Goal: Task Accomplishment & Management: Complete application form

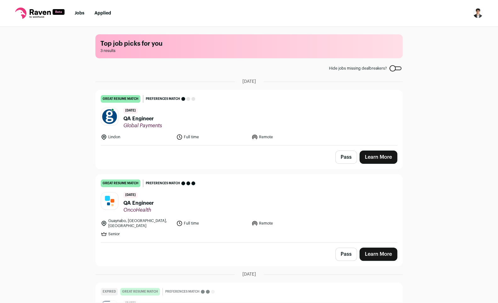
click at [382, 146] on div "Pass Learn More" at bounding box center [249, 156] width 307 height 23
click at [380, 160] on link "Learn More" at bounding box center [379, 157] width 38 height 13
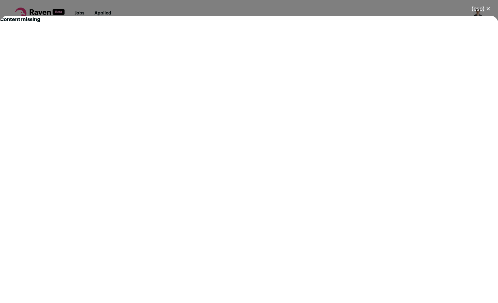
click at [484, 9] on button "(esc) ✕" at bounding box center [481, 9] width 34 height 14
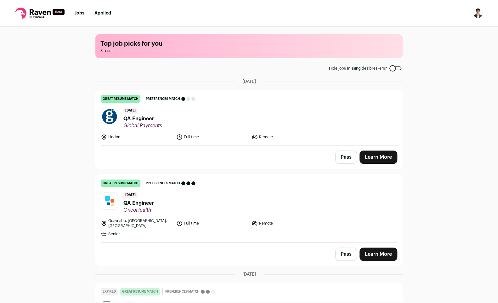
click at [374, 156] on link "Learn More" at bounding box center [379, 157] width 38 height 13
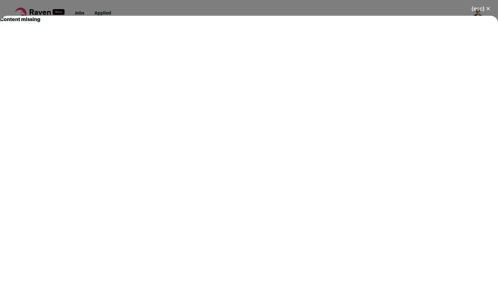
click at [487, 9] on button "(esc) ✕" at bounding box center [481, 9] width 34 height 14
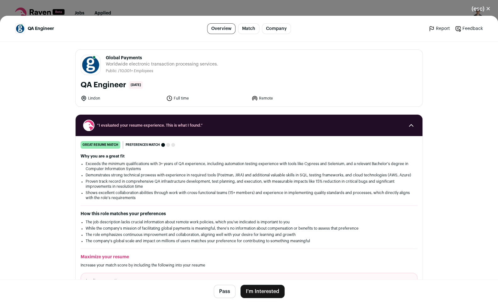
click at [262, 295] on button "I'm Interested" at bounding box center [263, 291] width 44 height 13
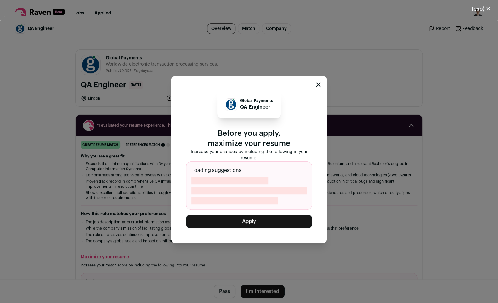
click at [265, 225] on button "Apply" at bounding box center [249, 221] width 126 height 13
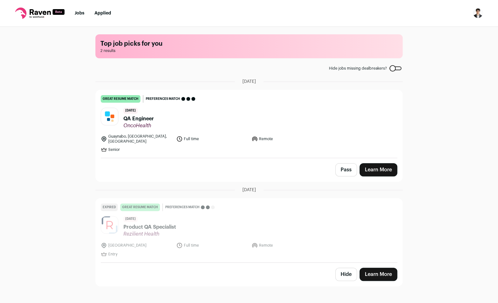
click at [381, 165] on link "Learn More" at bounding box center [379, 169] width 38 height 13
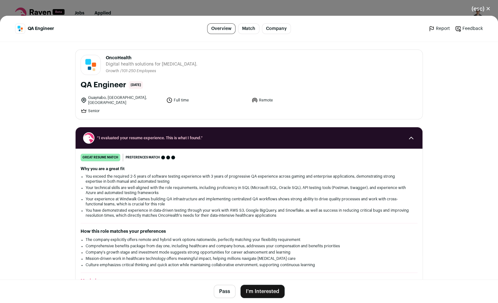
click at [265, 289] on button "I'm Interested" at bounding box center [263, 291] width 44 height 13
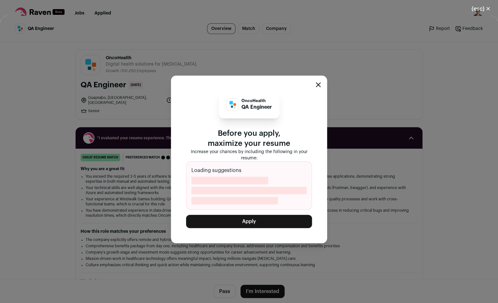
click at [256, 220] on button "Apply" at bounding box center [249, 221] width 126 height 13
